Goal: Task Accomplishment & Management: Manage account settings

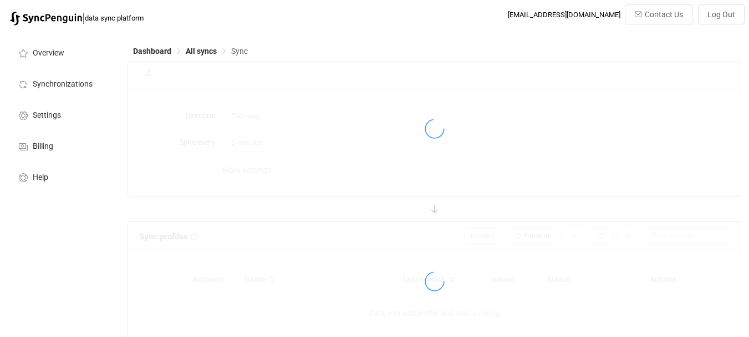
type input "10 minutes"
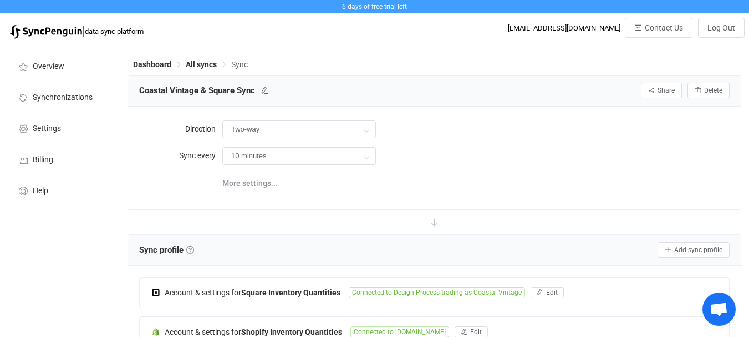
click at [694, 116] on div "Direction Two-way Two-way Square Shopify Shopify Square Sync every 10 minutes 1…" at bounding box center [434, 158] width 613 height 102
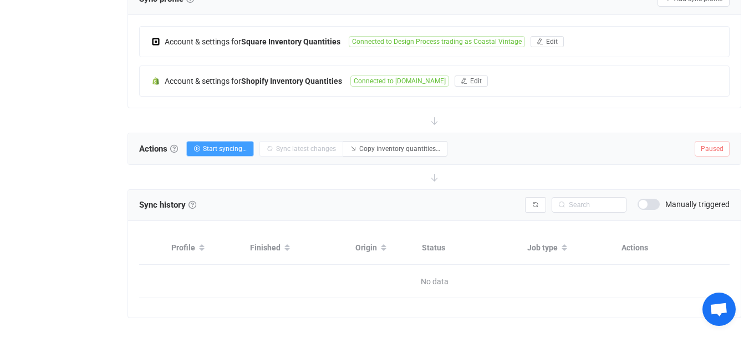
scroll to position [266, 0]
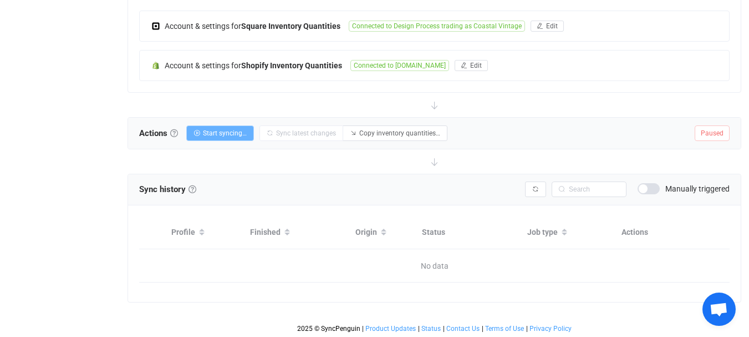
click at [231, 130] on span "Start syncing…" at bounding box center [225, 133] width 44 height 8
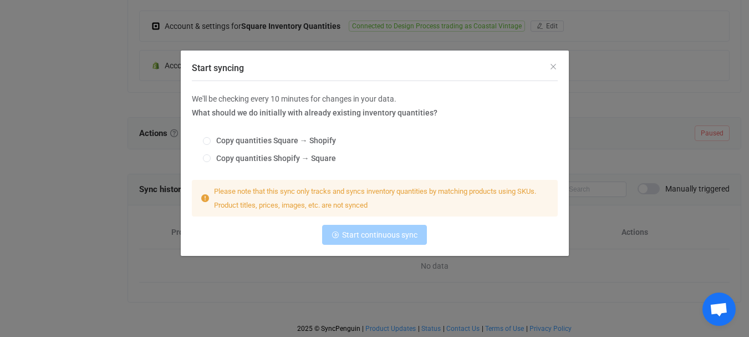
scroll to position [0, 0]
click at [551, 69] on icon "Close" at bounding box center [553, 66] width 9 height 9
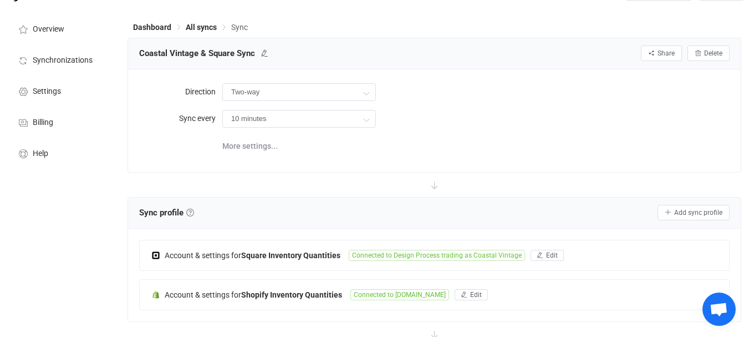
scroll to position [55, 0]
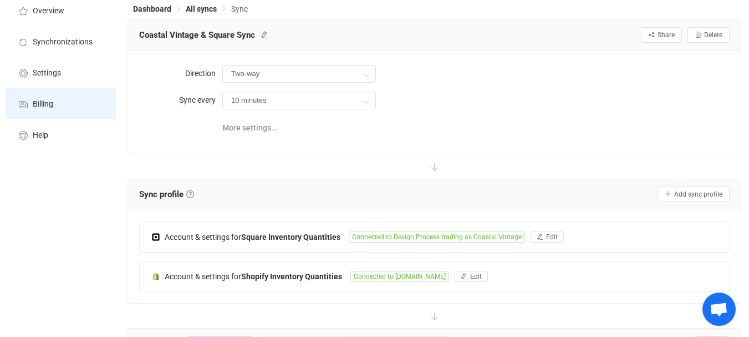
click at [70, 104] on li "Billing" at bounding box center [61, 103] width 111 height 31
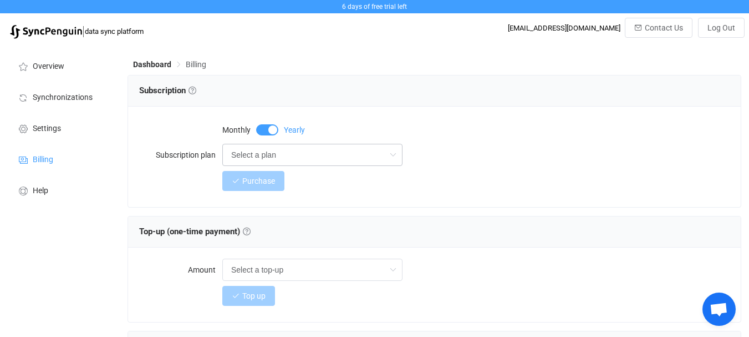
click at [398, 156] on icon at bounding box center [393, 155] width 14 height 22
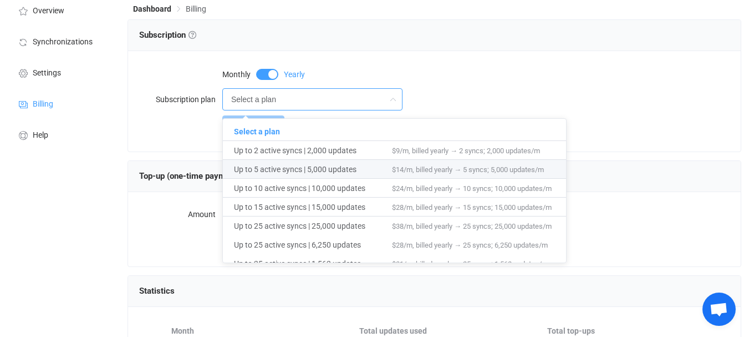
scroll to position [111, 0]
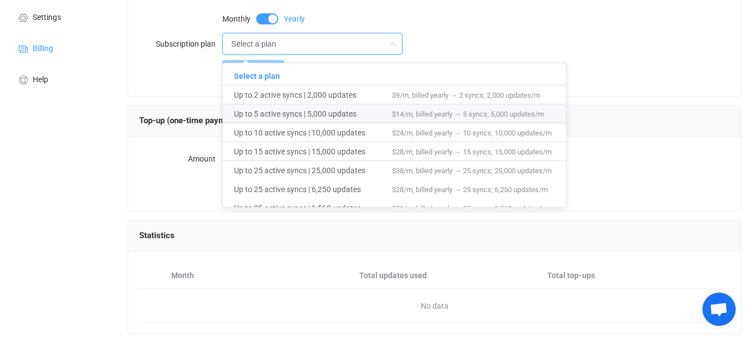
click at [83, 139] on div "Overview Synchronizations Settings Billing Help" at bounding box center [61, 179] width 122 height 493
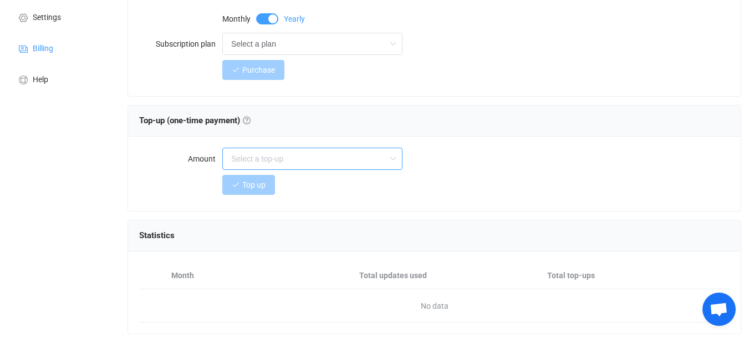
click at [253, 156] on input "text" at bounding box center [312, 159] width 180 height 22
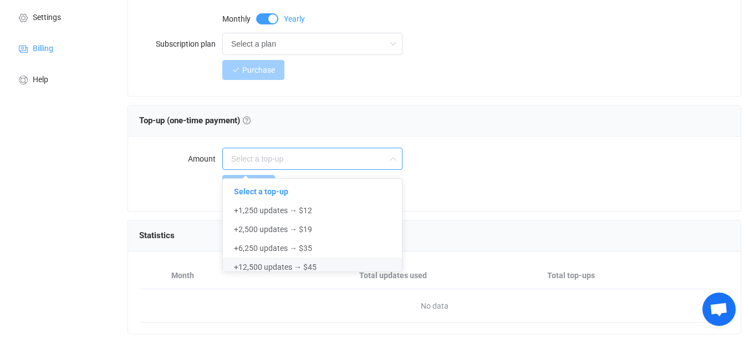
click at [60, 138] on div "Overview Synchronizations Settings Billing Help" at bounding box center [61, 179] width 122 height 493
type input "Select a top-up"
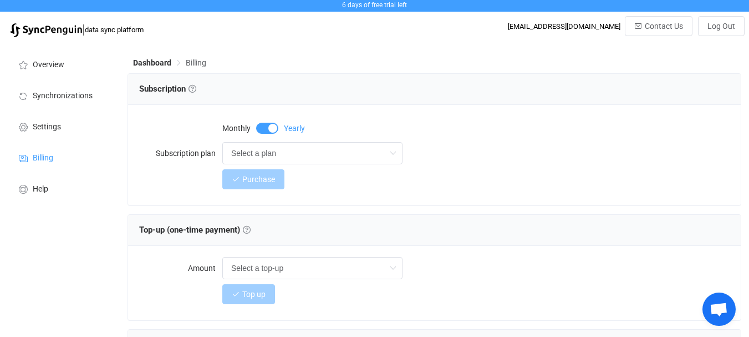
scroll to position [0, 0]
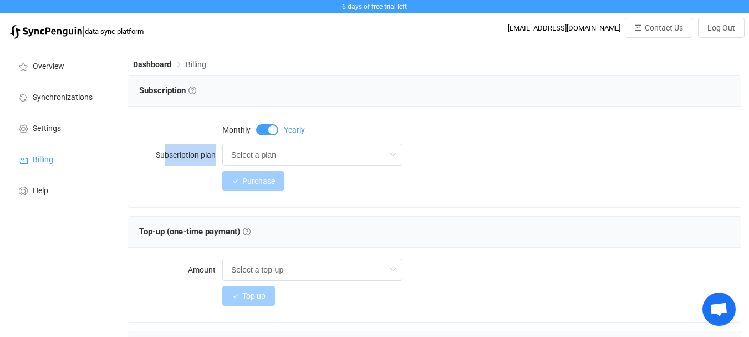
drag, startPoint x: 214, startPoint y: 155, endPoint x: 165, endPoint y: 158, distance: 49.4
click at [165, 158] on label "Subscription plan" at bounding box center [180, 155] width 83 height 22
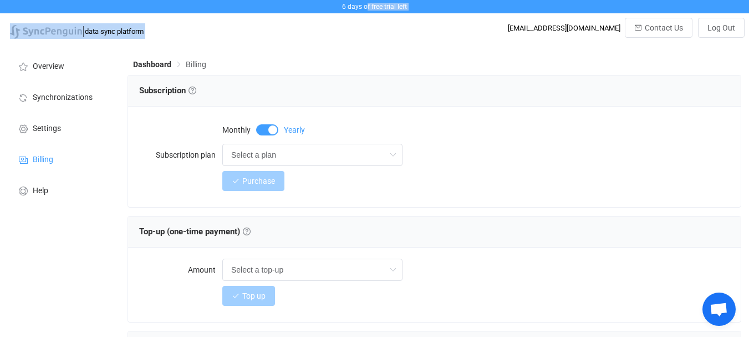
drag, startPoint x: 368, startPoint y: 4, endPoint x: 439, endPoint y: 20, distance: 72.7
click at [442, 18] on div "6 days of free trial left | data sync platform [EMAIL_ADDRESS][DOMAIN_NAME] Con…" at bounding box center [374, 22] width 749 height 44
click at [413, 26] on div "| data sync platform [EMAIL_ADDRESS][DOMAIN_NAME] Contact Us Log Out" at bounding box center [374, 31] width 741 height 27
